Goal: Find specific page/section

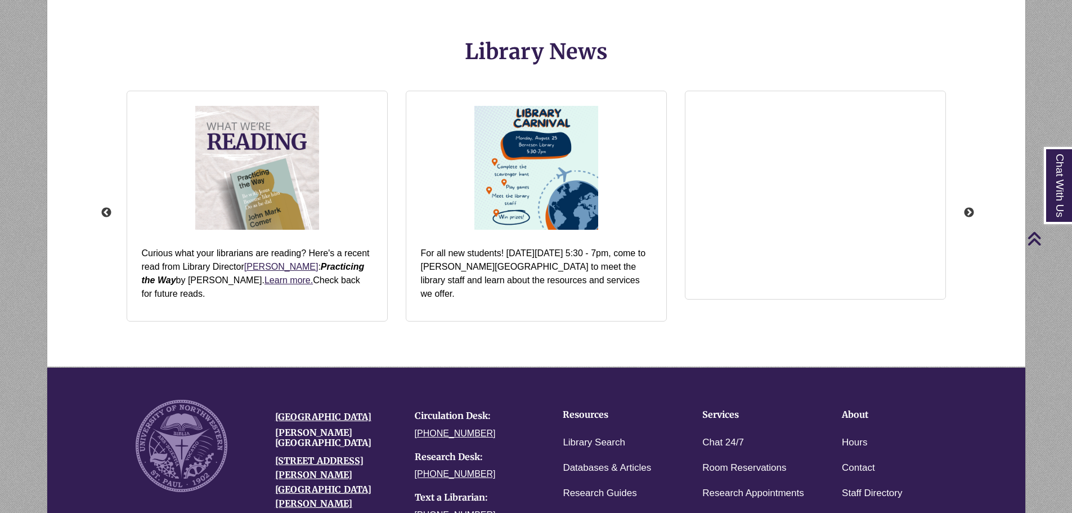
scroll to position [1496, 0]
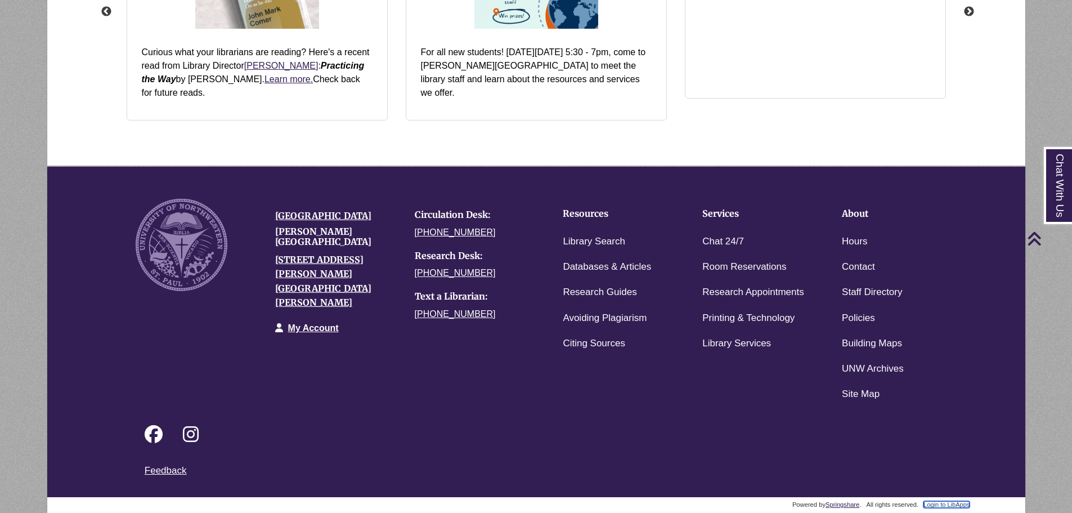
click at [940, 503] on link "Login to LibApps" at bounding box center [947, 504] width 46 height 7
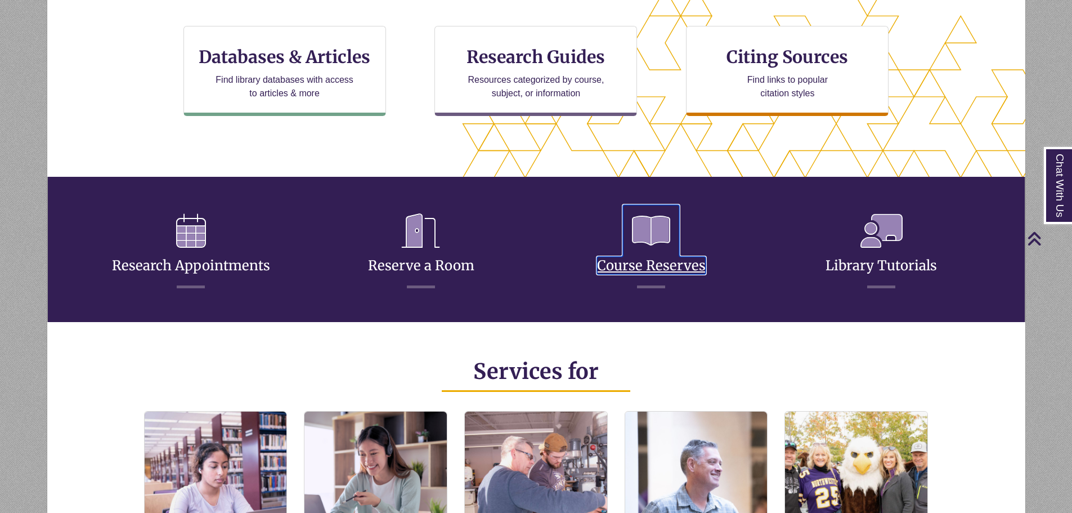
click at [655, 258] on link "Course Reserves" at bounding box center [651, 252] width 109 height 44
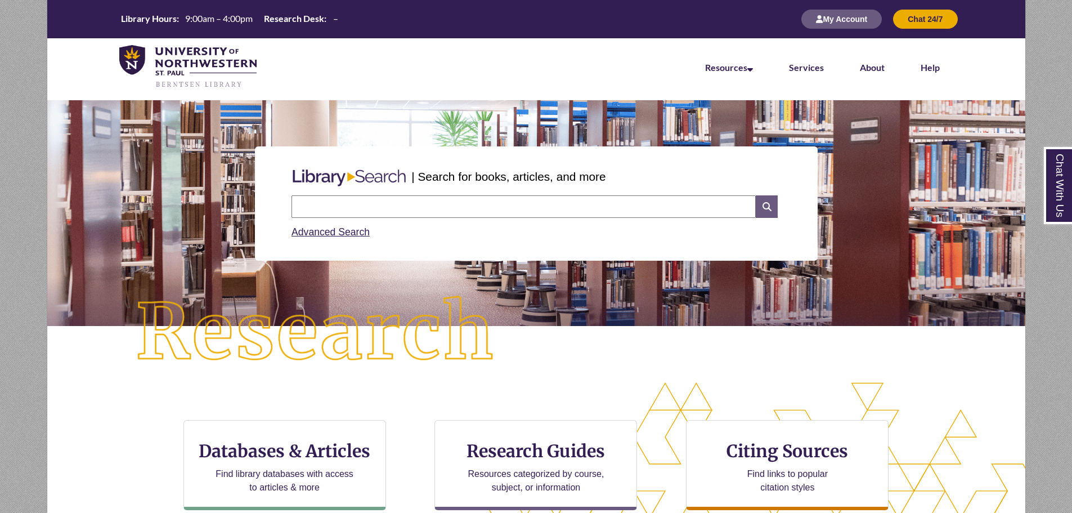
click at [768, 207] on icon at bounding box center [766, 206] width 21 height 23
click at [762, 212] on icon at bounding box center [766, 206] width 21 height 23
